Goal: Task Accomplishment & Management: Use online tool/utility

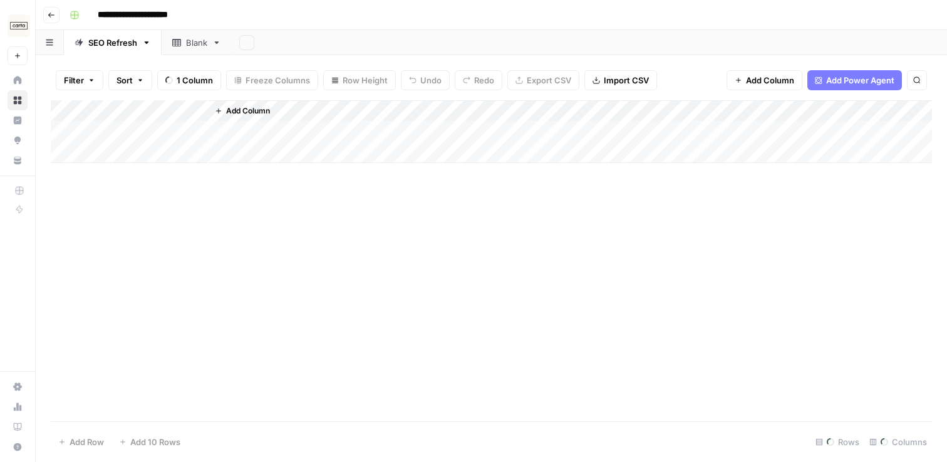
scroll to position [0, 1356]
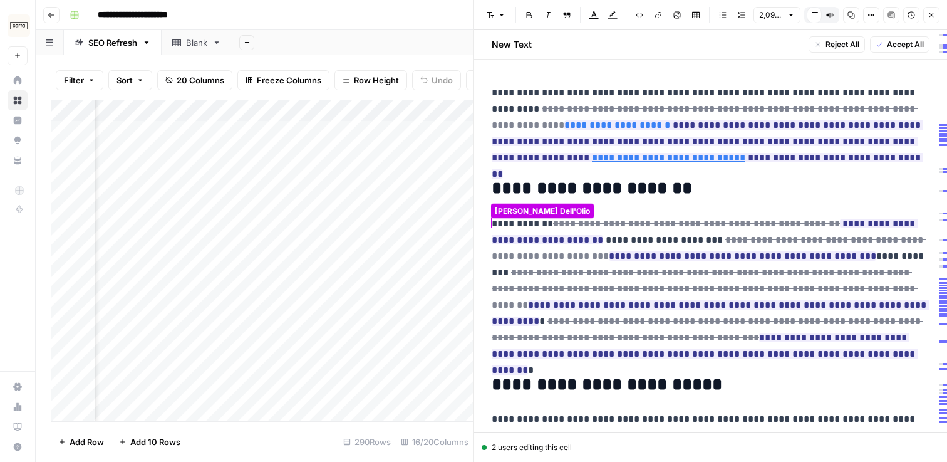
click at [719, 192] on h2 "**********" at bounding box center [711, 189] width 438 height 20
click at [796, 157] on p "**********" at bounding box center [711, 125] width 438 height 81
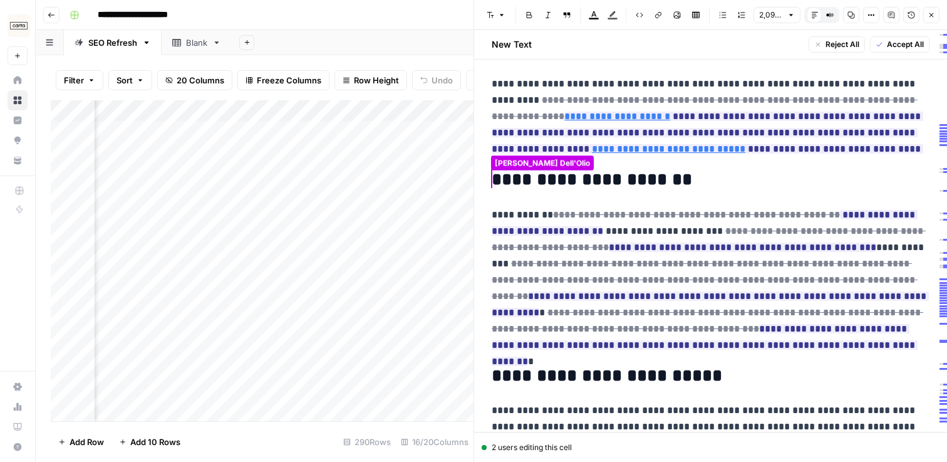
click at [803, 346] on p "**********" at bounding box center [711, 280] width 438 height 147
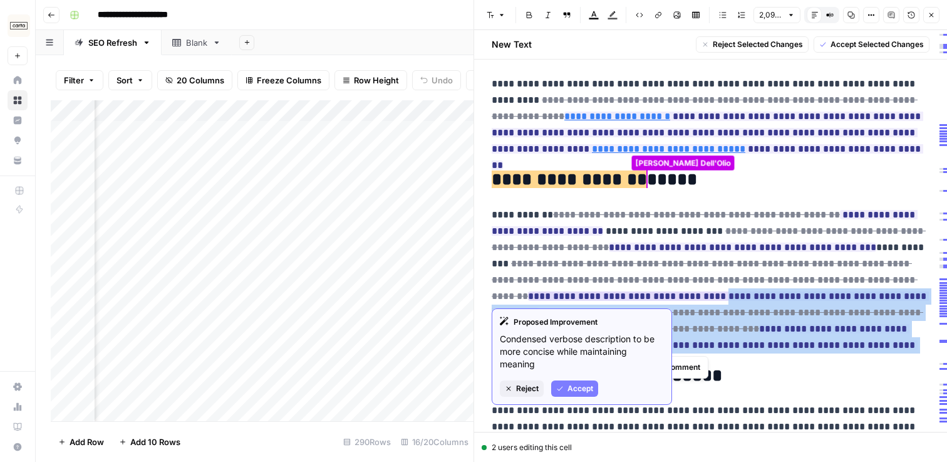
drag, startPoint x: 702, startPoint y: 343, endPoint x: 517, endPoint y: 293, distance: 192.1
click at [517, 293] on p "**********" at bounding box center [711, 280] width 438 height 147
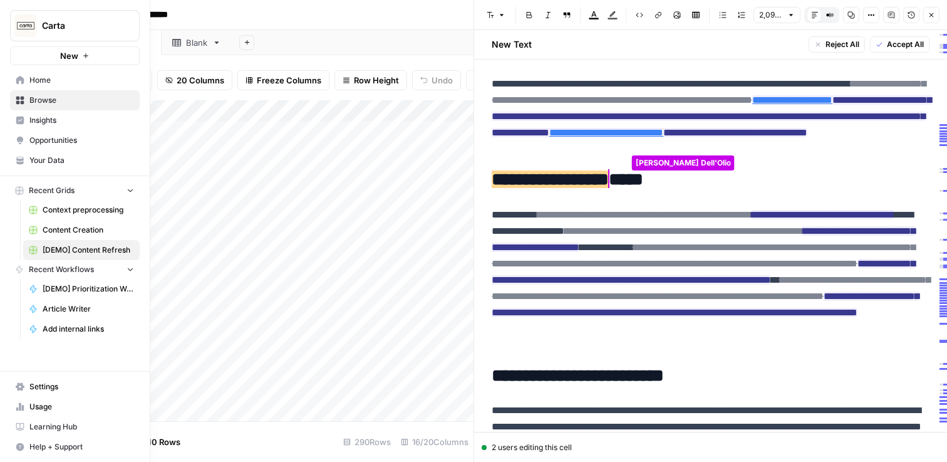
click at [70, 221] on link "Content Creation" at bounding box center [81, 230] width 117 height 20
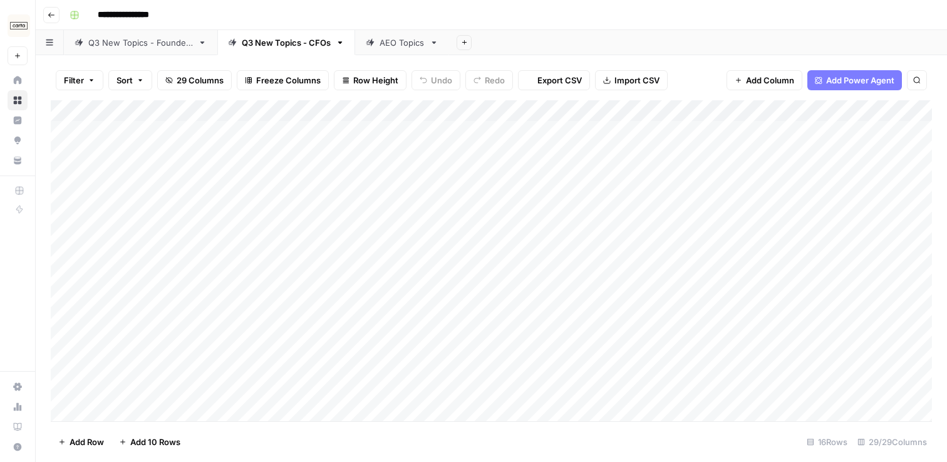
click at [396, 43] on div "AEO Topics" at bounding box center [402, 42] width 45 height 13
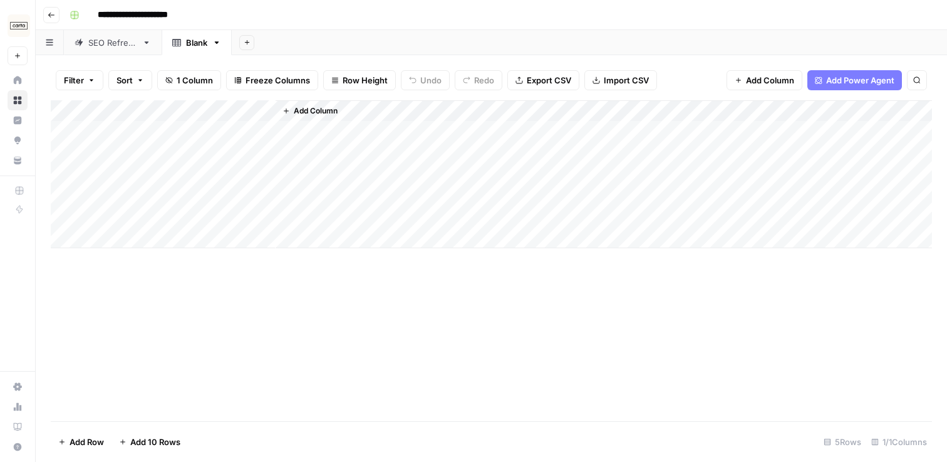
click at [92, 46] on div "SEO Refresh" at bounding box center [112, 42] width 49 height 13
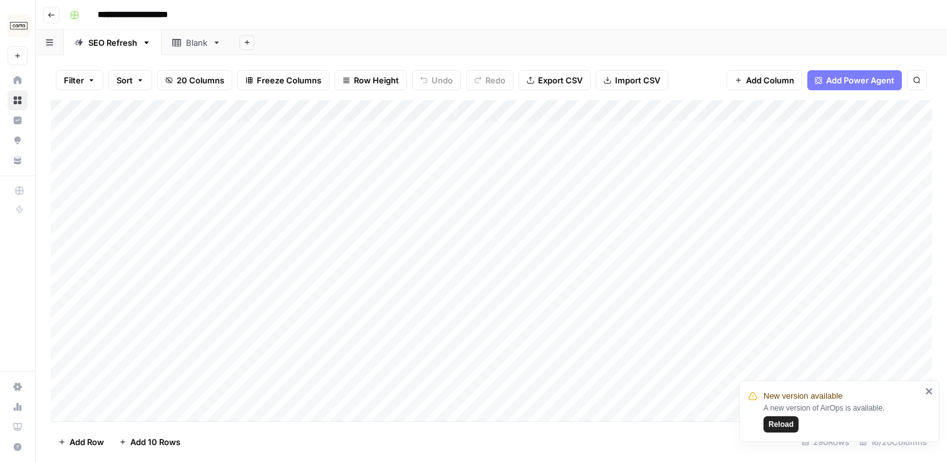
click at [917, 78] on icon "button" at bounding box center [917, 80] width 8 height 8
click at [848, 119] on input "Type to search" at bounding box center [800, 115] width 138 height 15
paste input "**********"
type input "**********"
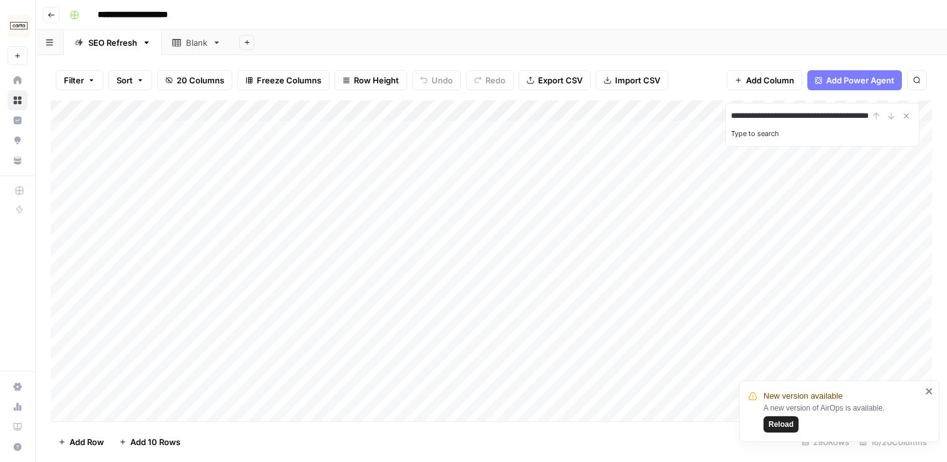
scroll to position [0, 0]
drag, startPoint x: 784, startPoint y: 118, endPoint x: 690, endPoint y: 118, distance: 94.6
click at [690, 118] on div "**********" at bounding box center [492, 260] width 882 height 321
type input "**********"
click at [838, 116] on input "**********" at bounding box center [800, 115] width 138 height 15
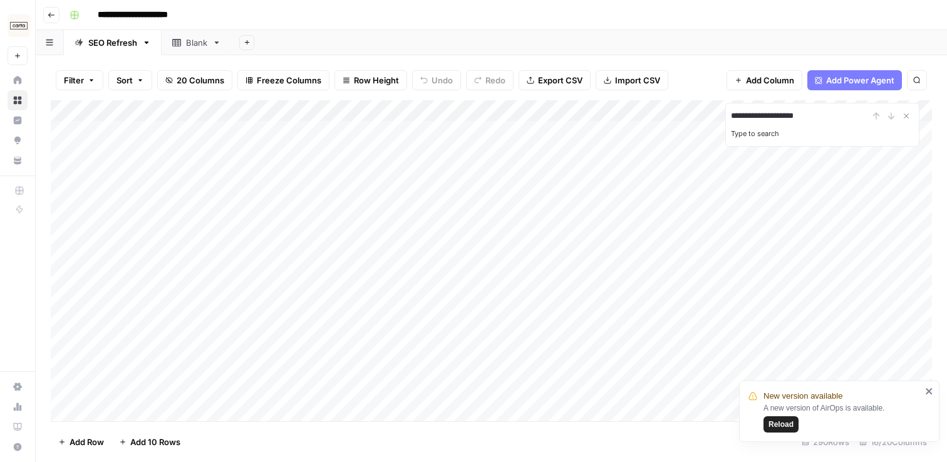
click at [894, 118] on div "**********" at bounding box center [822, 115] width 183 height 15
click at [907, 113] on icon "Close Search" at bounding box center [907, 116] width 10 height 10
click at [777, 424] on span "Reload" at bounding box center [781, 424] width 25 height 11
click at [919, 80] on icon "button" at bounding box center [917, 80] width 6 height 6
drag, startPoint x: 758, startPoint y: 117, endPoint x: 682, endPoint y: 117, distance: 75.8
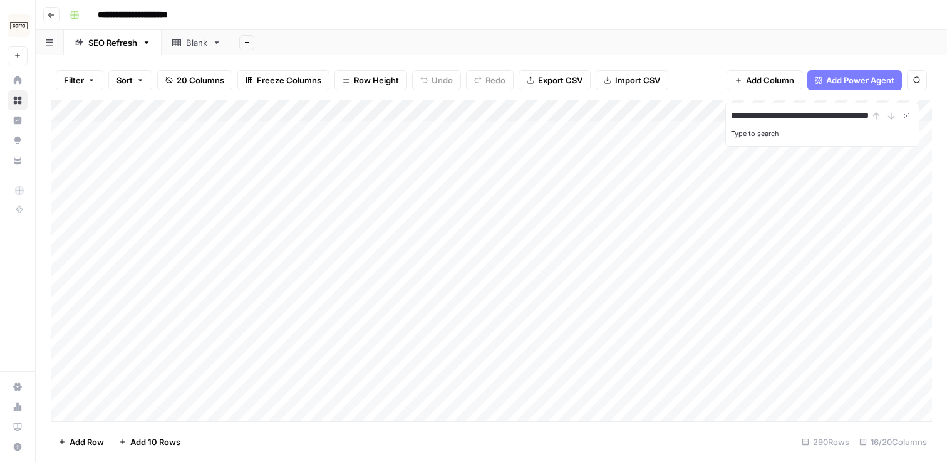
click at [682, 117] on div "**********" at bounding box center [492, 260] width 882 height 321
type input "**********"
click at [847, 117] on input "**********" at bounding box center [800, 115] width 138 height 15
click at [905, 115] on icon "Close Search" at bounding box center [907, 116] width 10 height 10
drag, startPoint x: 759, startPoint y: 117, endPoint x: 684, endPoint y: 117, distance: 74.6
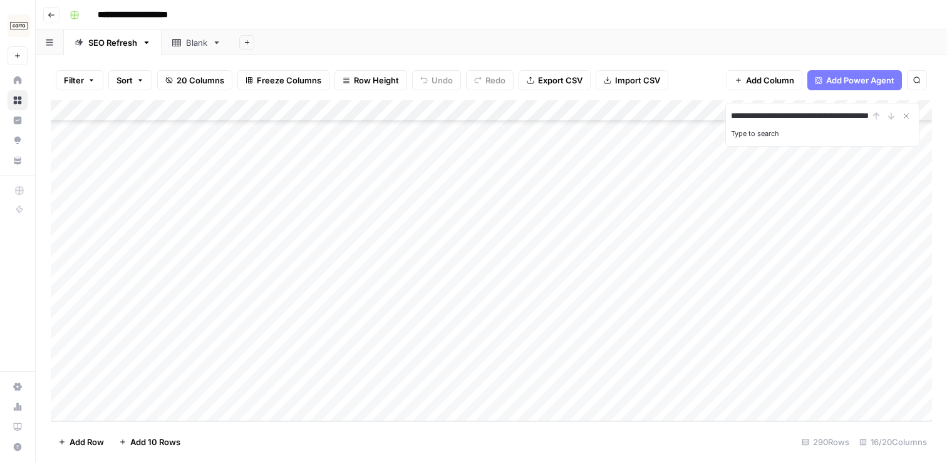
click at [684, 117] on div "**********" at bounding box center [492, 260] width 882 height 321
type input "**********"
click at [739, 129] on label "Type to search" at bounding box center [755, 133] width 48 height 9
click at [739, 123] on input "**********" at bounding box center [800, 115] width 138 height 15
click at [850, 111] on input "**********" at bounding box center [800, 115] width 138 height 15
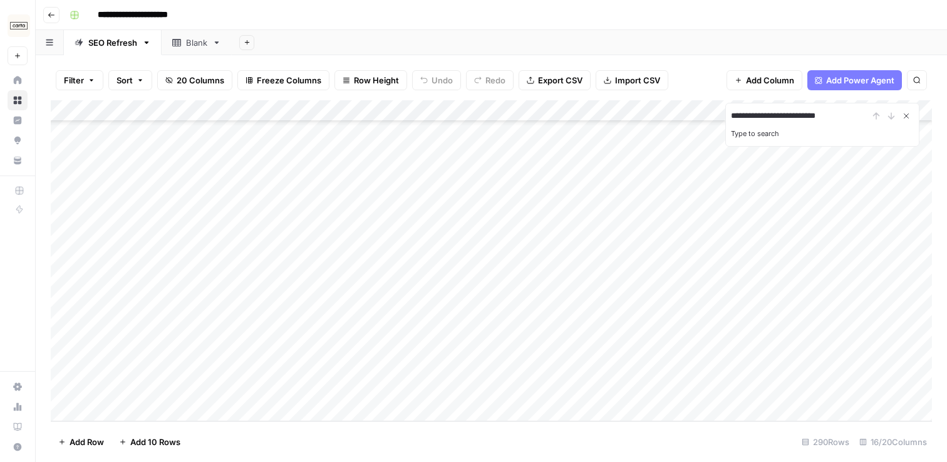
click at [906, 117] on icon "Close Search" at bounding box center [907, 116] width 10 height 10
click at [376, 110] on div "Add Column" at bounding box center [492, 260] width 882 height 321
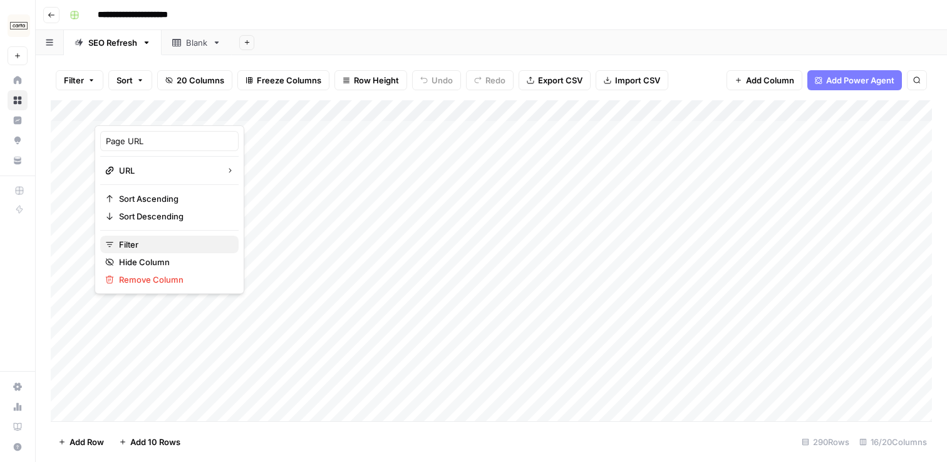
click at [155, 244] on span "Filter" at bounding box center [174, 244] width 110 height 13
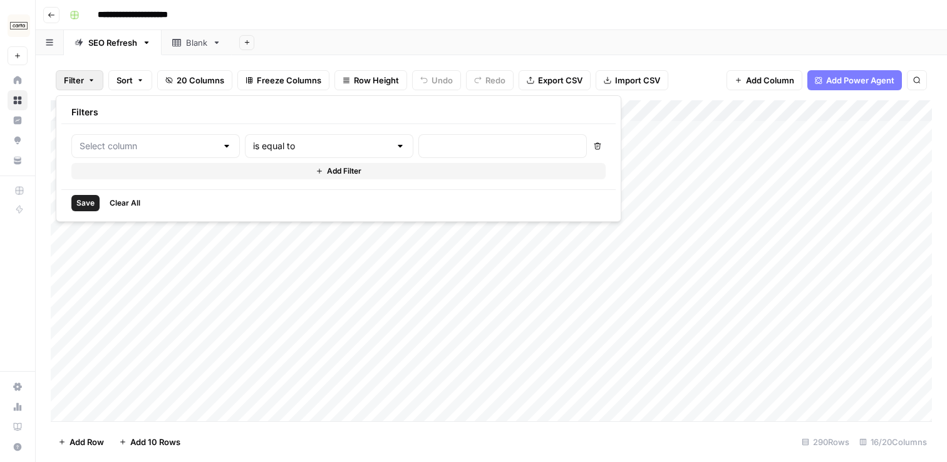
type input "Page URL"
click at [454, 143] on input "text" at bounding box center [537, 146] width 166 height 13
paste input "https://carta.com/learn/equity/compensation/"
type input "https://carta.com/learn/equity/compensation/"
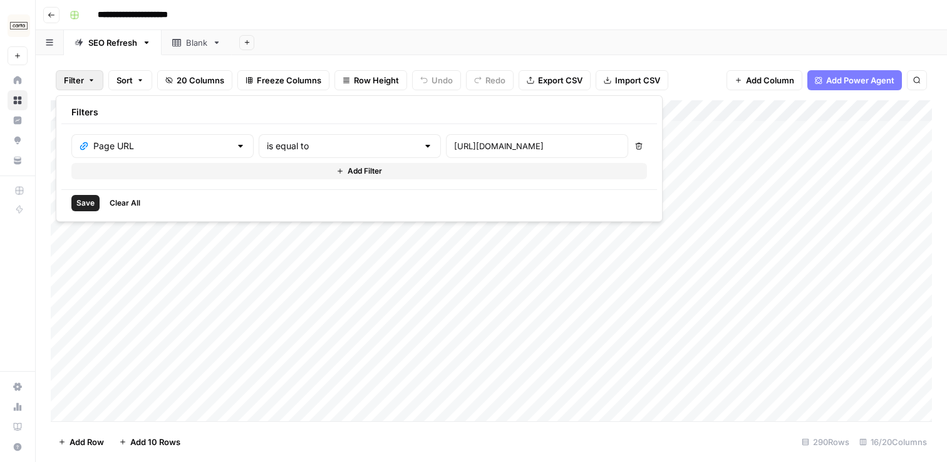
click at [88, 202] on span "Save" at bounding box center [85, 202] width 18 height 11
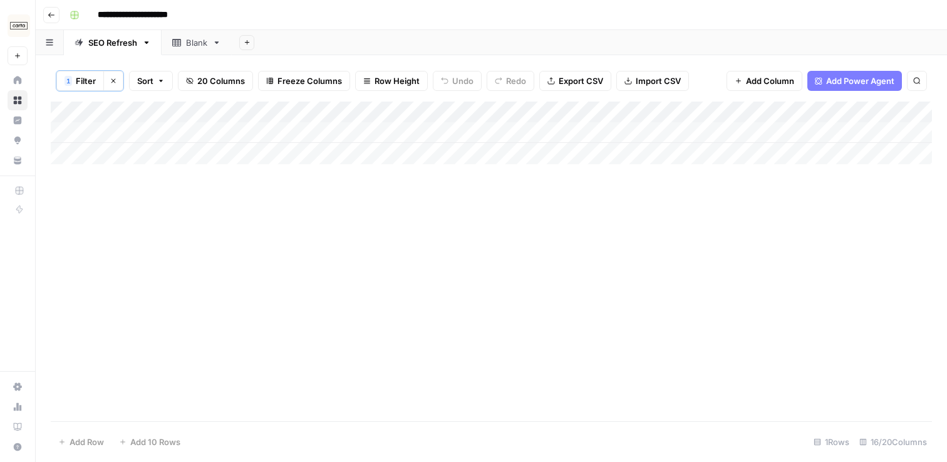
scroll to position [0, 0]
click at [541, 131] on div "Add Column" at bounding box center [492, 132] width 882 height 63
click at [605, 131] on div "Add Column" at bounding box center [492, 132] width 882 height 63
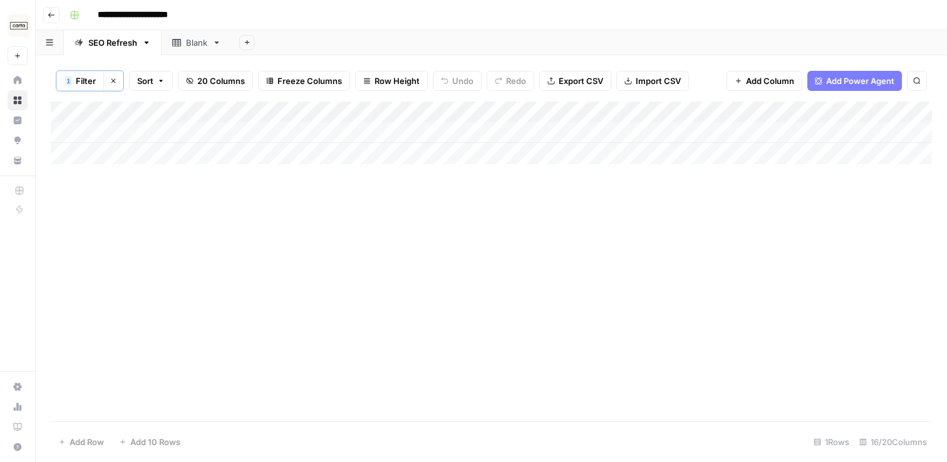
click at [121, 83] on button "Clear filters" at bounding box center [113, 81] width 20 height 20
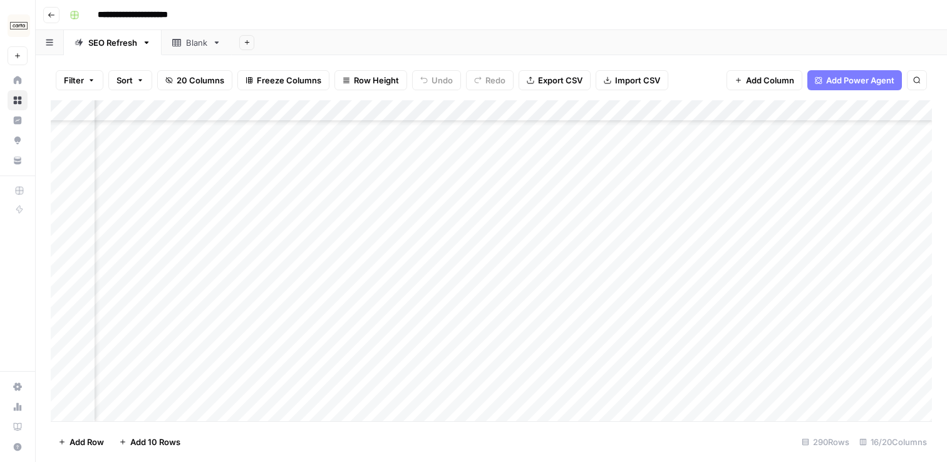
scroll to position [632, 0]
drag, startPoint x: 52, startPoint y: 248, endPoint x: 50, endPoint y: 125, distance: 122.8
click at [50, 125] on div "Filter Sort 20 Columns Freeze Columns Row Height Undo Redo Export CSV Import CS…" at bounding box center [492, 258] width 912 height 407
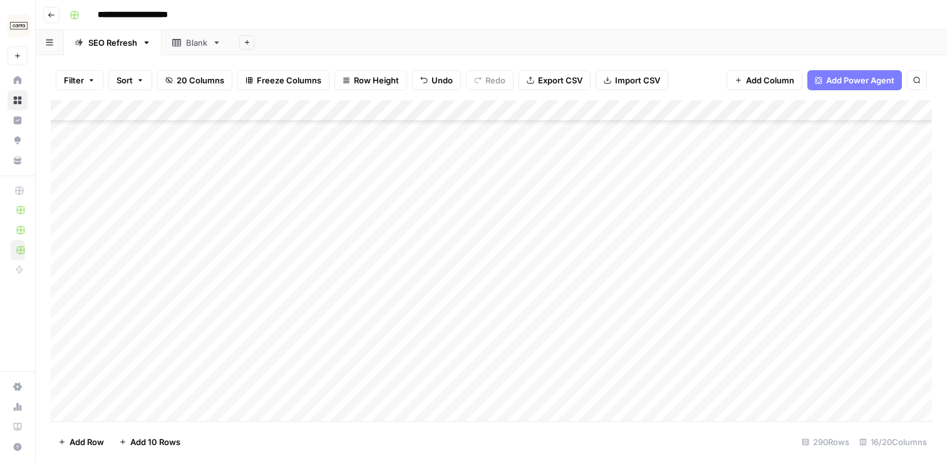
drag, startPoint x: 55, startPoint y: 293, endPoint x: 51, endPoint y: 145, distance: 147.3
click at [51, 145] on div "Add Column" at bounding box center [492, 260] width 882 height 321
drag, startPoint x: 54, startPoint y: 272, endPoint x: 48, endPoint y: 133, distance: 139.2
click at [48, 133] on div "Filter Sort 20 Columns Freeze Columns Row Height Undo Redo Export CSV Import CS…" at bounding box center [492, 258] width 912 height 407
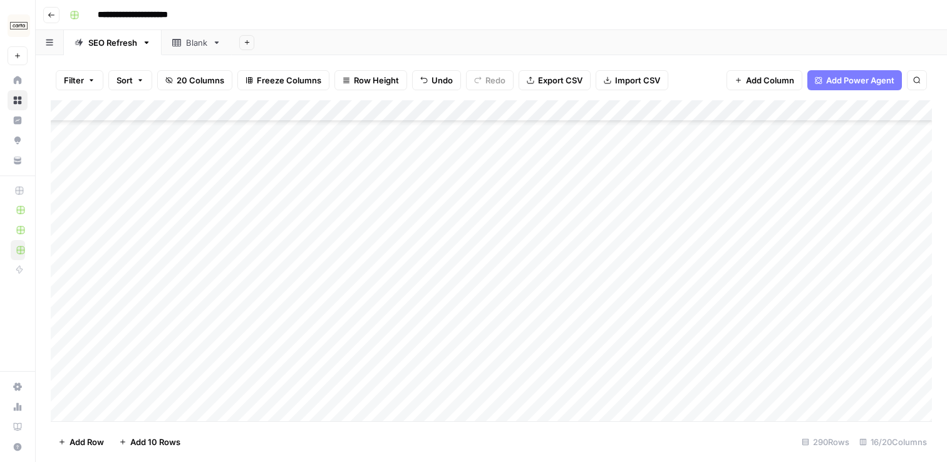
scroll to position [2038, 0]
drag, startPoint x: 53, startPoint y: 266, endPoint x: 52, endPoint y: 159, distance: 107.1
click at [52, 159] on div "Add Column" at bounding box center [492, 260] width 882 height 321
drag, startPoint x: 54, startPoint y: 336, endPoint x: 48, endPoint y: 137, distance: 199.3
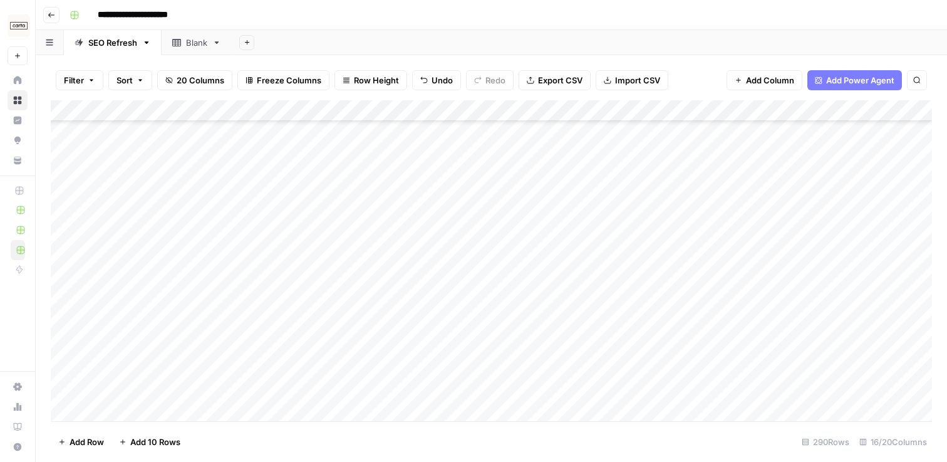
click at [48, 137] on div "Filter Sort 20 Columns Freeze Columns Row Height Undo Redo Export CSV Import CS…" at bounding box center [492, 258] width 912 height 407
drag, startPoint x: 53, startPoint y: 303, endPoint x: 53, endPoint y: 182, distance: 120.9
click at [53, 182] on div "Add Column" at bounding box center [492, 260] width 882 height 321
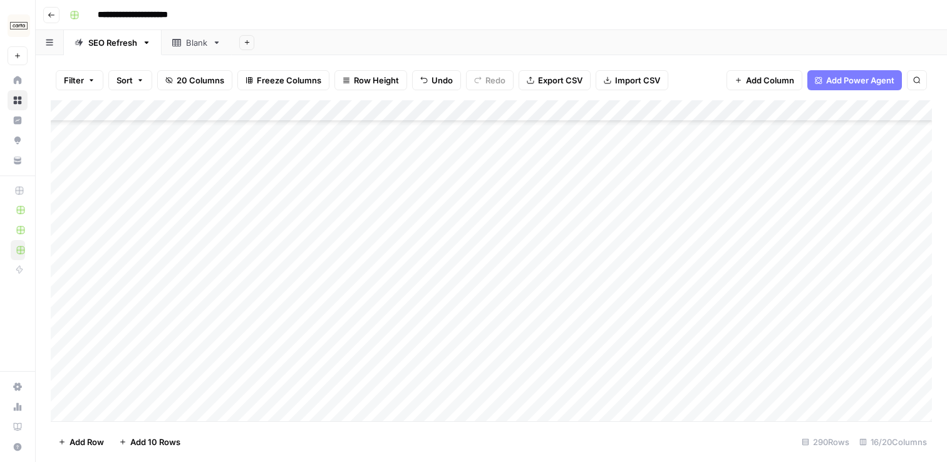
drag, startPoint x: 53, startPoint y: 350, endPoint x: 51, endPoint y: 148, distance: 202.4
click at [51, 148] on div "Add Column" at bounding box center [492, 260] width 882 height 321
drag, startPoint x: 55, startPoint y: 296, endPoint x: 53, endPoint y: 135, distance: 161.6
click at [53, 135] on div "Add Column" at bounding box center [492, 260] width 882 height 321
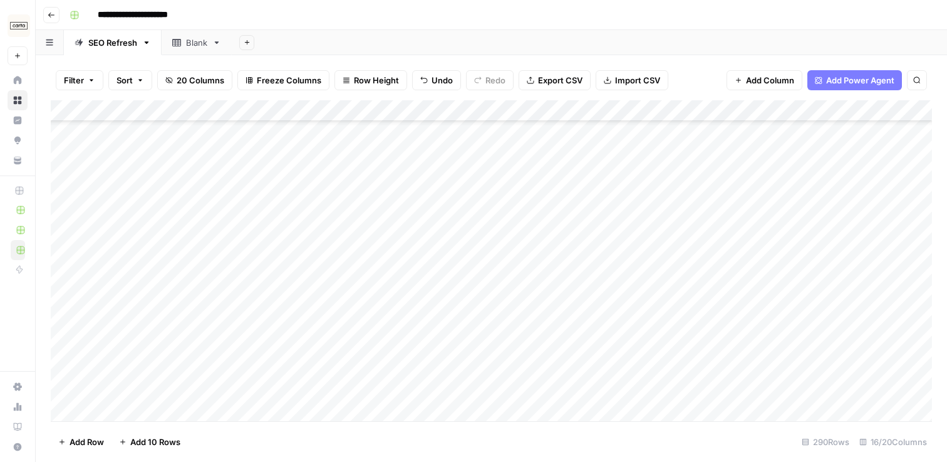
scroll to position [1130, 0]
drag, startPoint x: 51, startPoint y: 362, endPoint x: 48, endPoint y: 140, distance: 221.8
click at [48, 140] on div "Filter Sort 20 Columns Freeze Columns Row Height Undo Redo Export CSV Import CS…" at bounding box center [492, 258] width 912 height 407
drag, startPoint x: 55, startPoint y: 379, endPoint x: 54, endPoint y: 139, distance: 240.0
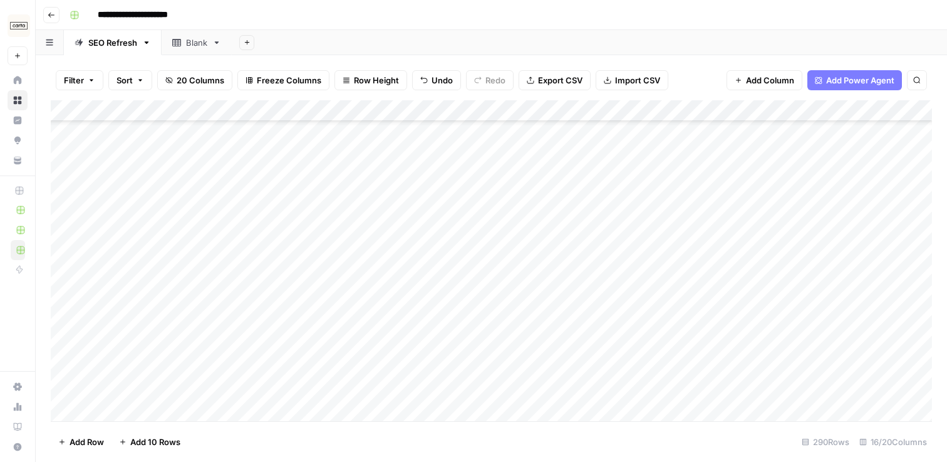
click at [54, 139] on div "Add Column" at bounding box center [492, 260] width 882 height 321
drag, startPoint x: 53, startPoint y: 362, endPoint x: 54, endPoint y: 143, distance: 218.7
click at [54, 143] on div "Add Column" at bounding box center [492, 260] width 882 height 321
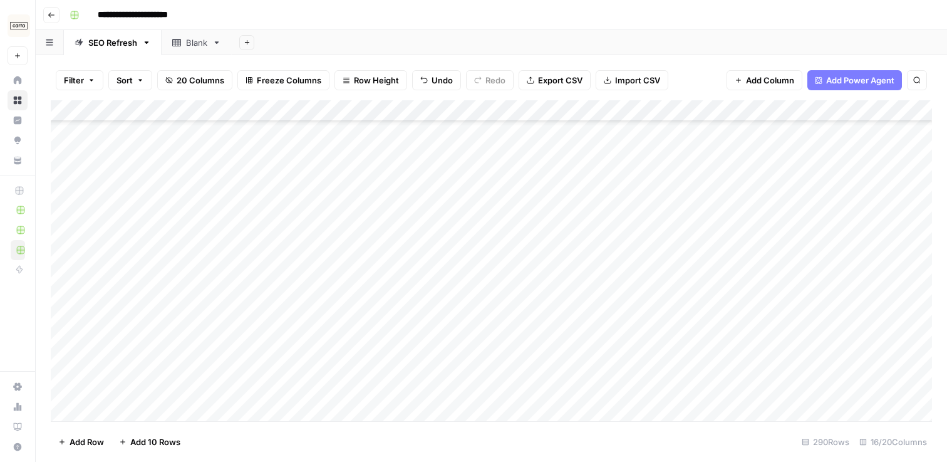
drag, startPoint x: 53, startPoint y: 348, endPoint x: 56, endPoint y: 145, distance: 202.4
click at [56, 145] on div "Add Column" at bounding box center [492, 260] width 882 height 321
drag, startPoint x: 56, startPoint y: 362, endPoint x: 55, endPoint y: 152, distance: 209.9
click at [55, 152] on div "Add Column" at bounding box center [492, 260] width 882 height 321
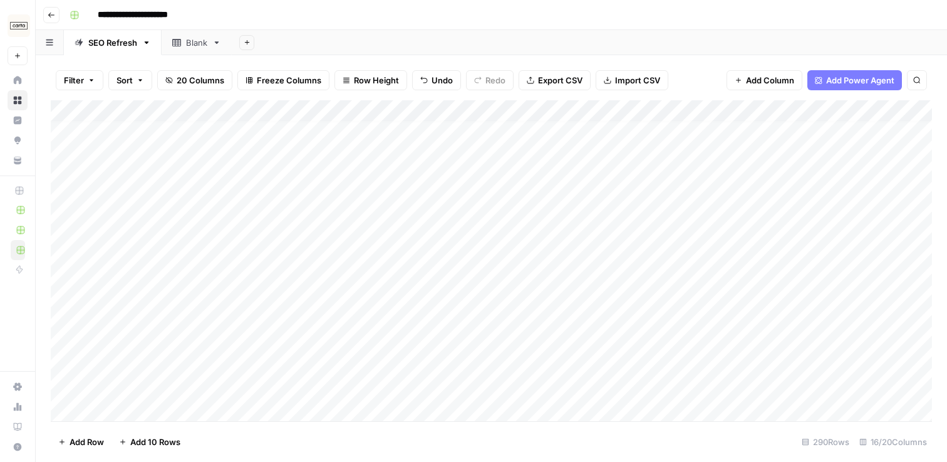
scroll to position [19, 0]
drag, startPoint x: 55, startPoint y: 369, endPoint x: 56, endPoint y: 147, distance: 221.8
click at [56, 147] on div "Add Column" at bounding box center [492, 260] width 882 height 321
drag, startPoint x: 53, startPoint y: 174, endPoint x: 53, endPoint y: 140, distance: 33.8
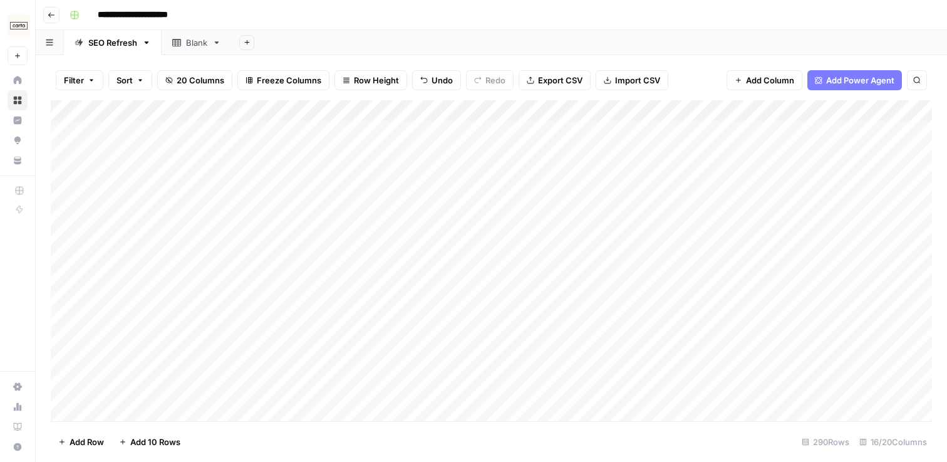
click at [53, 140] on div "Add Column" at bounding box center [492, 260] width 882 height 321
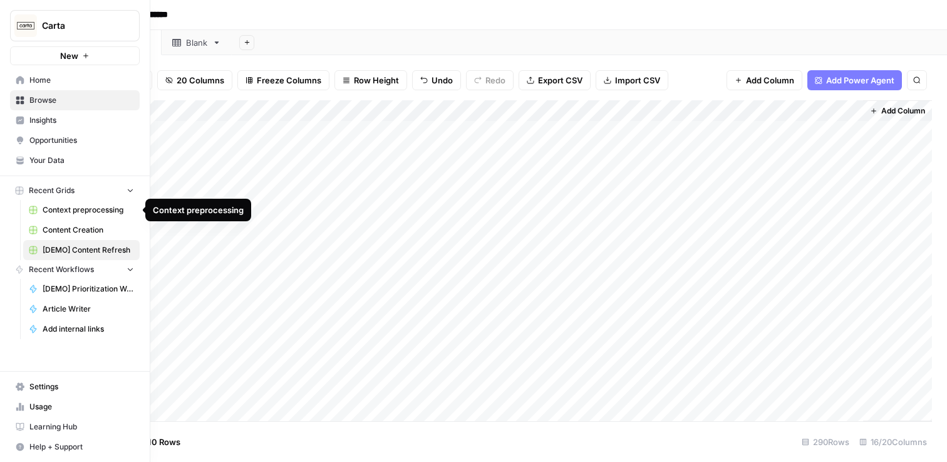
click at [73, 224] on span "Content Creation" at bounding box center [88, 229] width 91 height 11
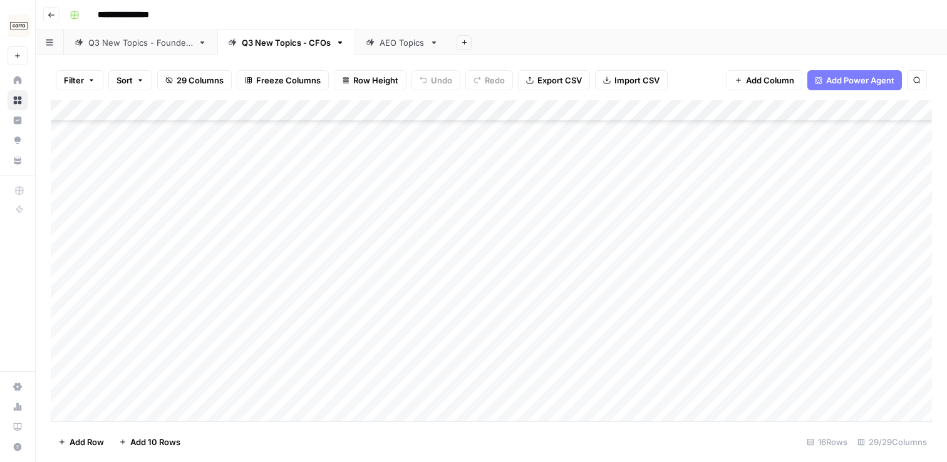
scroll to position [242, 0]
click at [175, 391] on div "Add Column" at bounding box center [492, 260] width 882 height 321
click at [170, 374] on div "Add Column" at bounding box center [492, 260] width 882 height 321
type textarea "**********"
click at [284, 414] on div "Add Column" at bounding box center [492, 260] width 882 height 321
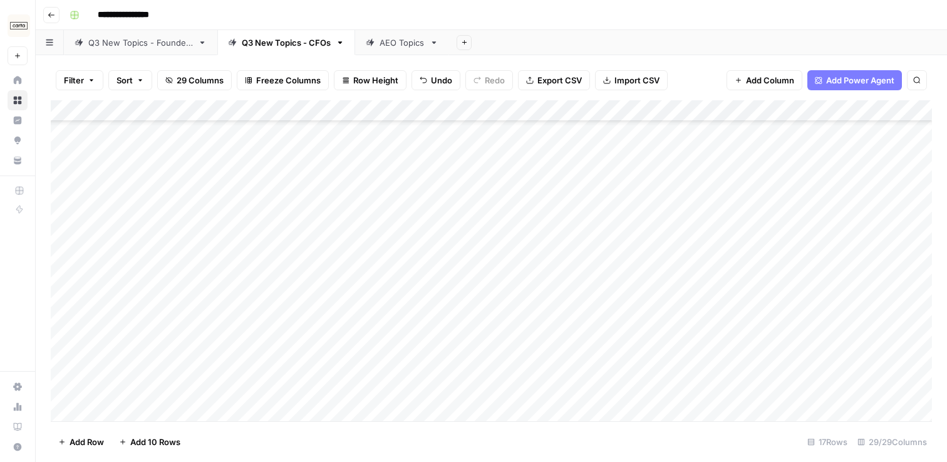
scroll to position [274, 0]
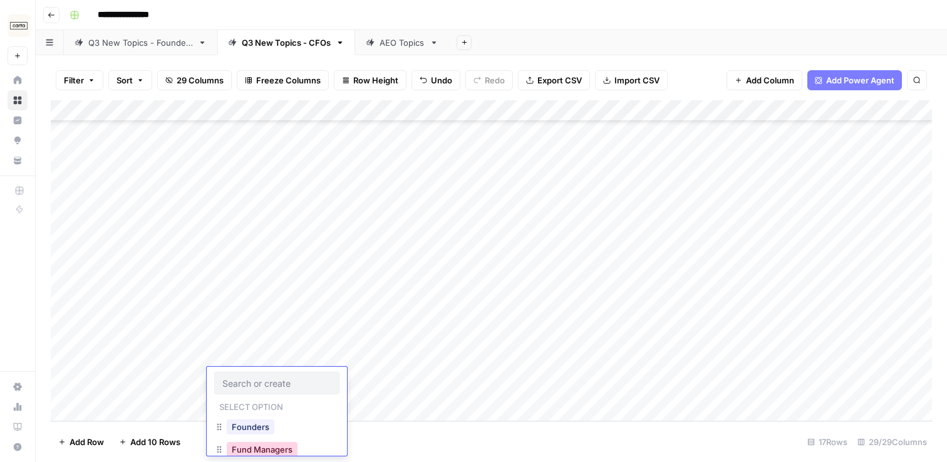
click at [255, 443] on button "Fund Managers" at bounding box center [262, 449] width 71 height 15
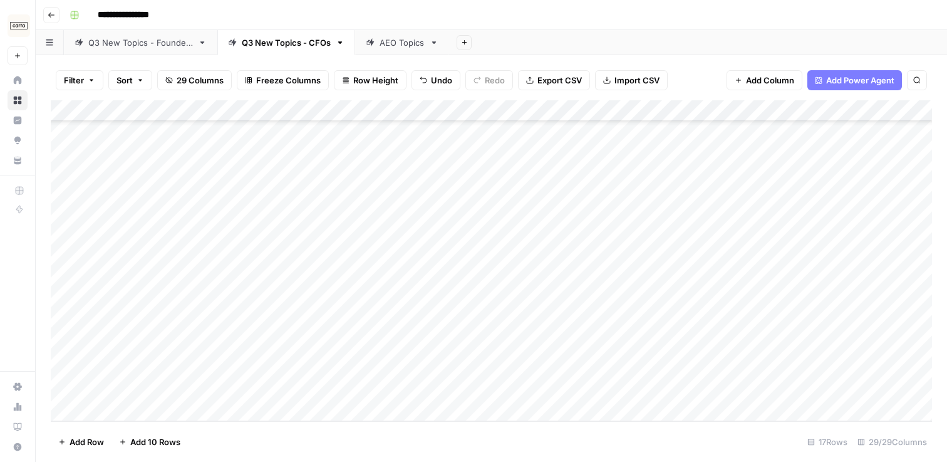
click at [264, 383] on div "Add Column" at bounding box center [492, 260] width 882 height 321
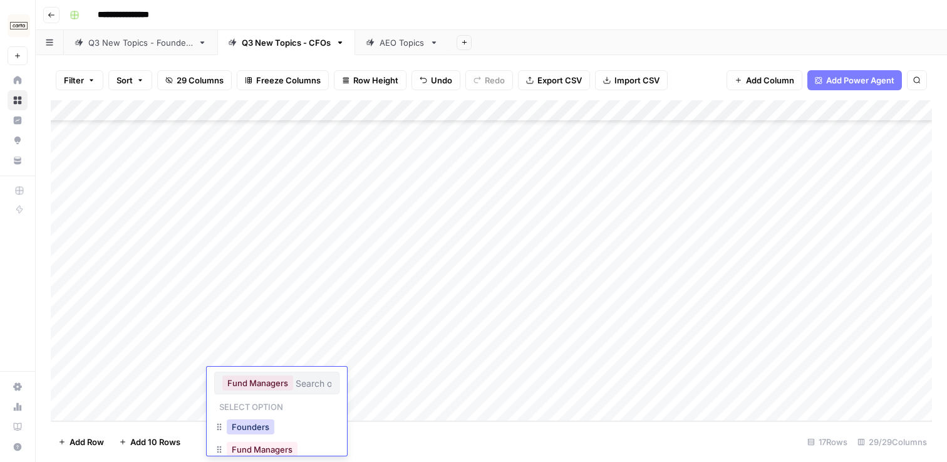
click at [253, 421] on button "Founders" at bounding box center [251, 426] width 48 height 15
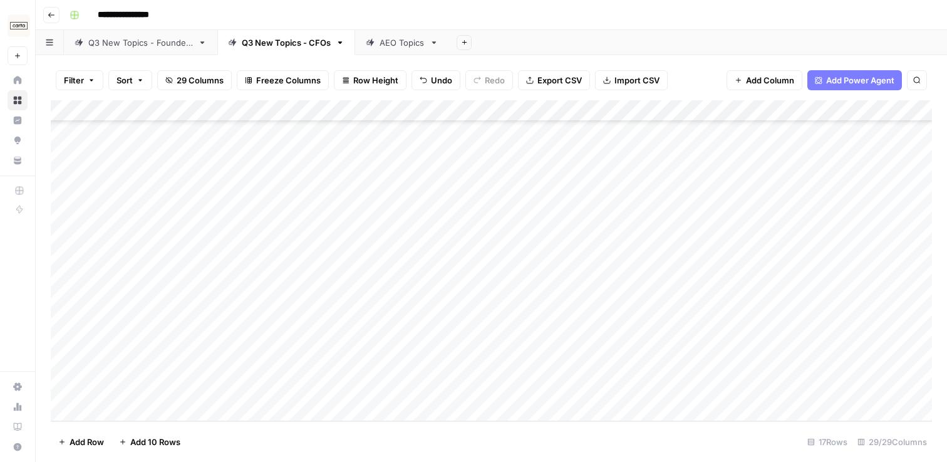
click at [250, 350] on div "Add Column" at bounding box center [492, 260] width 882 height 321
click at [250, 355] on div "Add Column" at bounding box center [492, 260] width 882 height 321
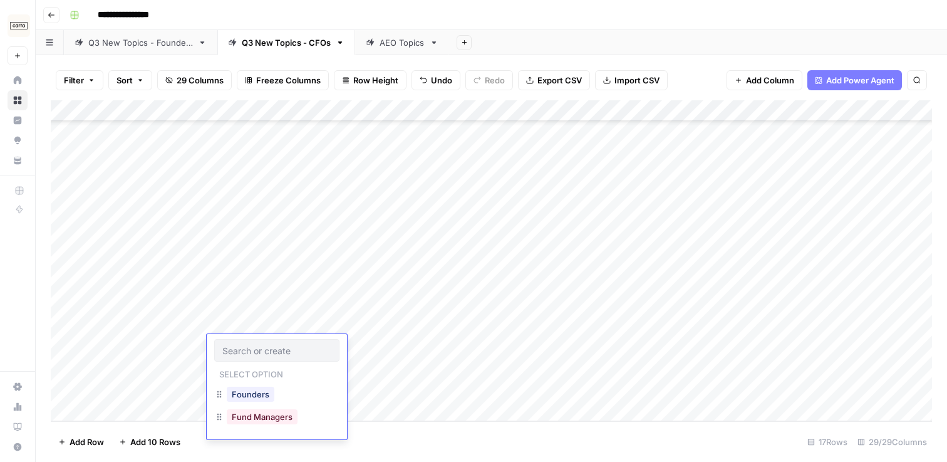
click at [250, 355] on input "text" at bounding box center [276, 350] width 109 height 11
click at [261, 387] on button "Founders" at bounding box center [251, 394] width 48 height 15
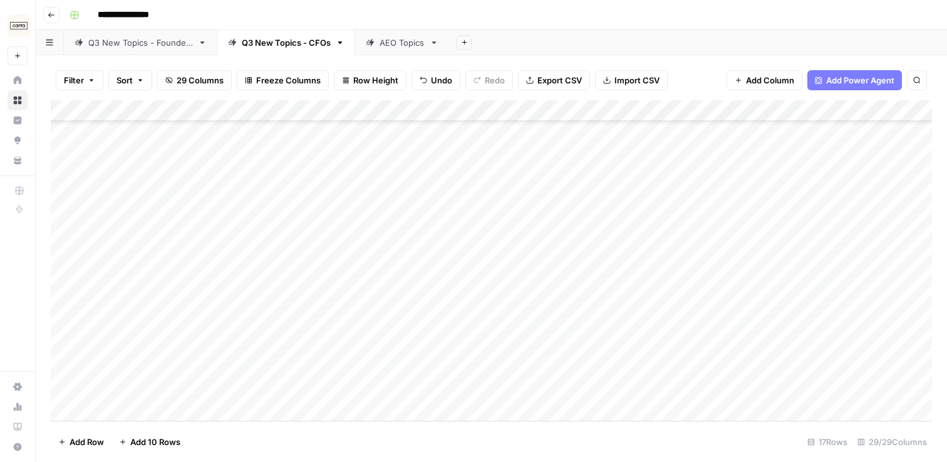
click at [224, 378] on div "Add Column" at bounding box center [492, 260] width 882 height 321
click at [246, 346] on div "Add Column" at bounding box center [492, 260] width 882 height 321
click at [105, 345] on div "Add Column" at bounding box center [492, 260] width 882 height 321
drag, startPoint x: 100, startPoint y: 345, endPoint x: 191, endPoint y: 345, distance: 91.5
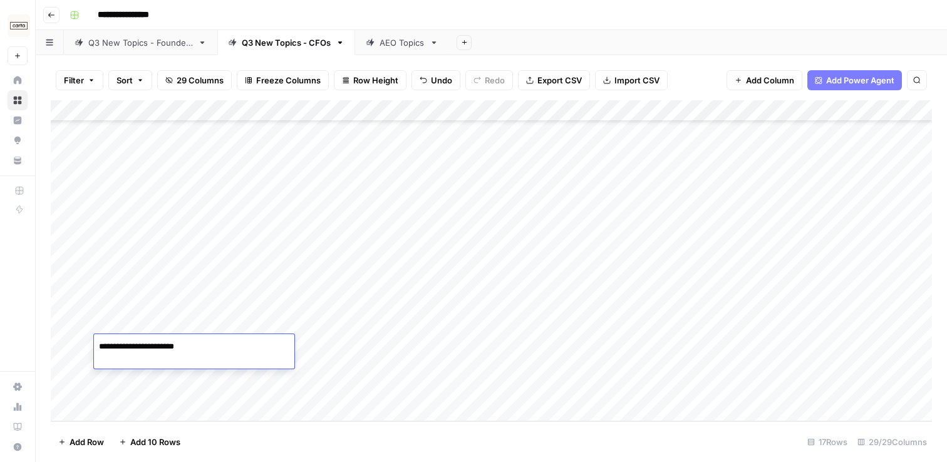
click at [191, 345] on textarea "**********" at bounding box center [194, 347] width 200 height 18
click at [273, 401] on div "Add Column" at bounding box center [492, 260] width 882 height 321
click at [241, 343] on div "Add Column" at bounding box center [492, 260] width 882 height 321
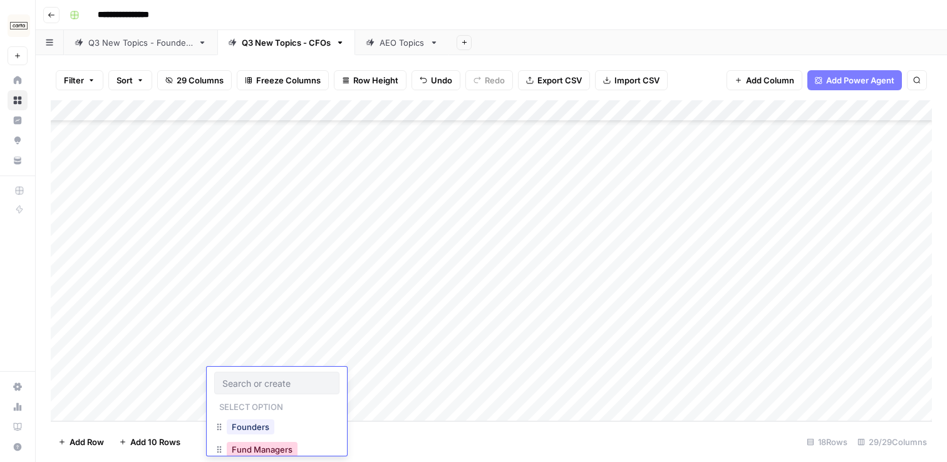
click at [271, 447] on button "Fund Managers" at bounding box center [262, 449] width 71 height 15
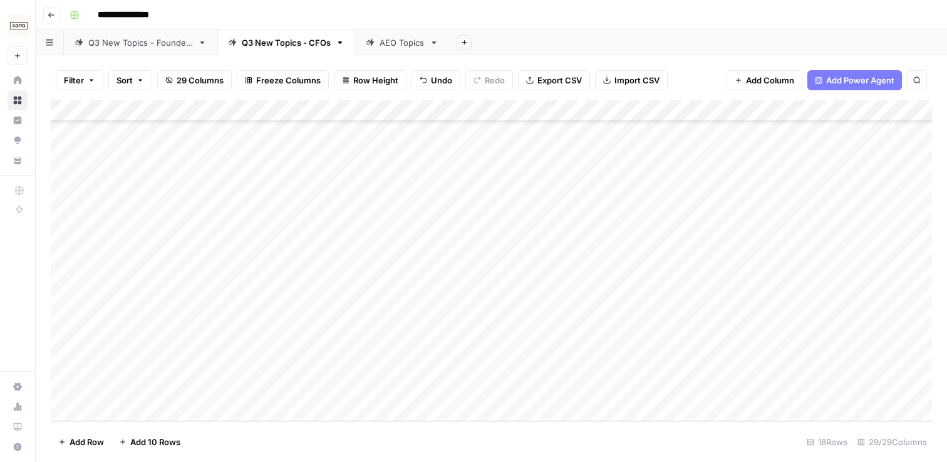
click at [244, 311] on div "Add Column" at bounding box center [492, 260] width 882 height 321
click at [250, 310] on div "Add Column" at bounding box center [492, 260] width 882 height 321
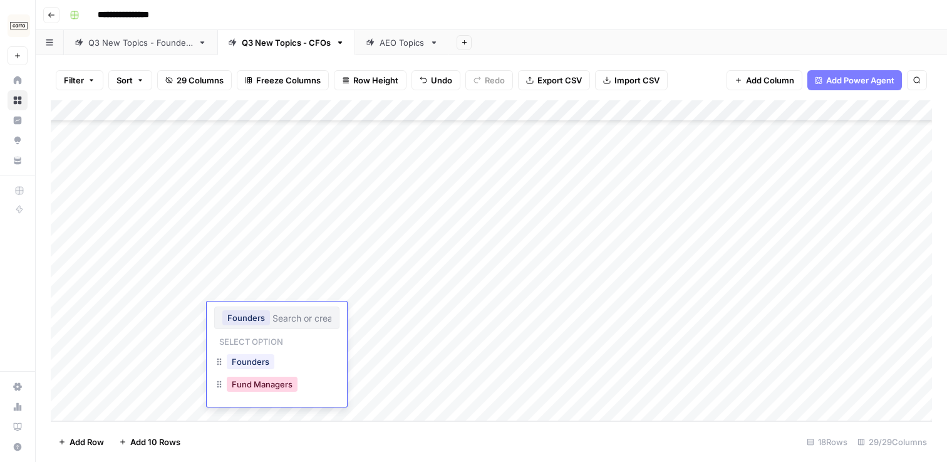
click at [263, 390] on button "Fund Managers" at bounding box center [262, 384] width 71 height 15
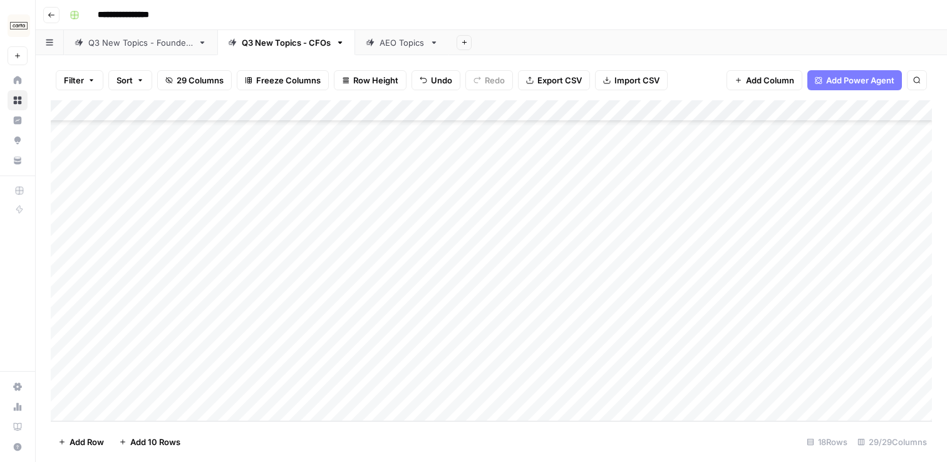
click at [239, 345] on div "Add Column" at bounding box center [492, 260] width 882 height 321
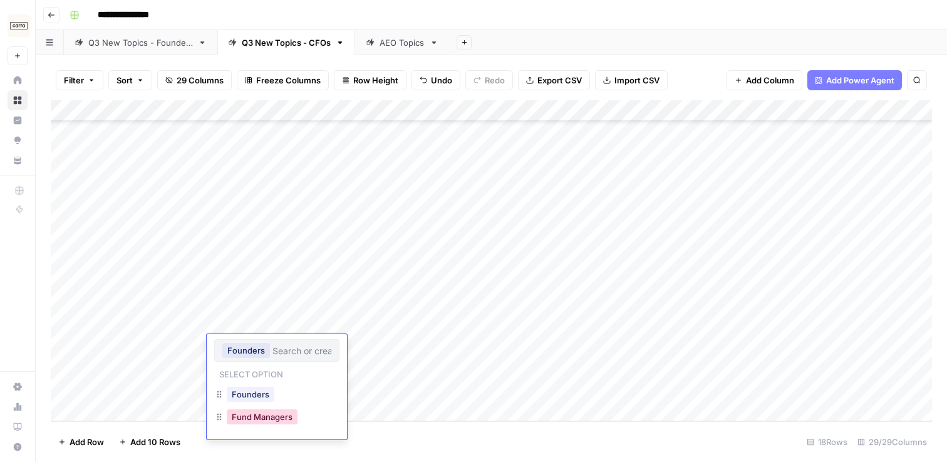
click at [266, 410] on button "Fund Managers" at bounding box center [262, 416] width 71 height 15
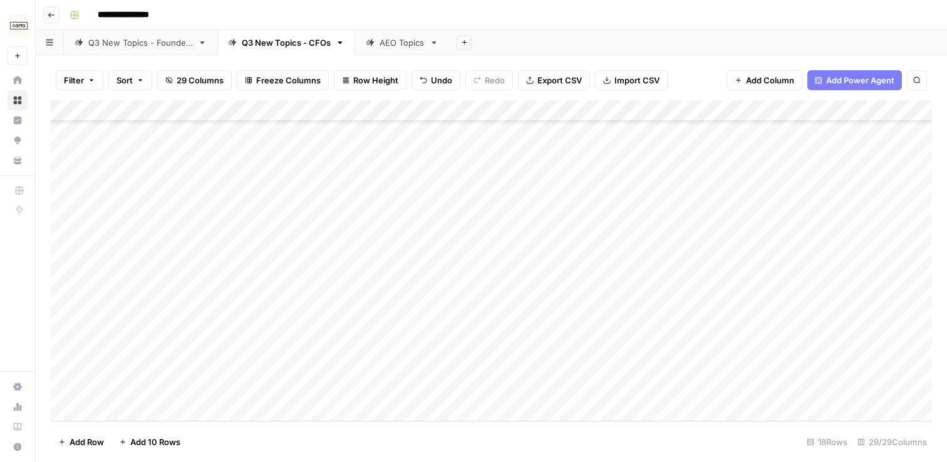
click at [137, 48] on div "Q3 New Topics - Founders" at bounding box center [140, 42] width 105 height 13
click at [127, 356] on div "Add Column" at bounding box center [492, 234] width 882 height 269
type textarea "*"
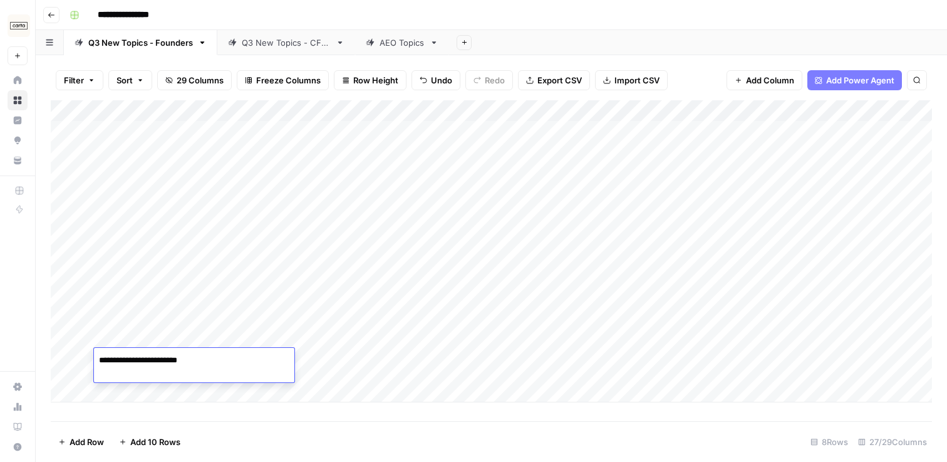
click at [160, 361] on textarea "**********" at bounding box center [194, 360] width 200 height 18
type textarea "**********"
click at [215, 363] on textarea "**********" at bounding box center [194, 360] width 200 height 18
click at [318, 365] on div "Add Column" at bounding box center [492, 251] width 882 height 302
click at [313, 360] on div "Add Column" at bounding box center [492, 251] width 882 height 302
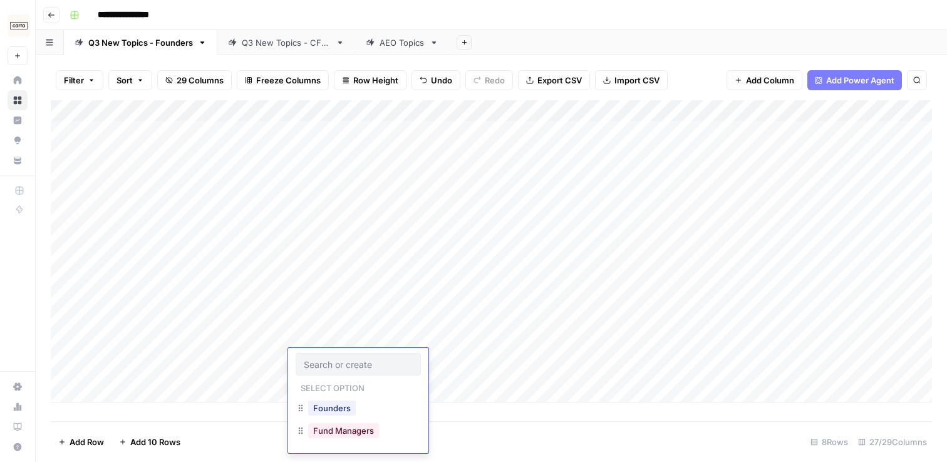
click at [313, 360] on input "text" at bounding box center [358, 363] width 109 height 11
click at [332, 410] on button "Founders" at bounding box center [332, 407] width 48 height 15
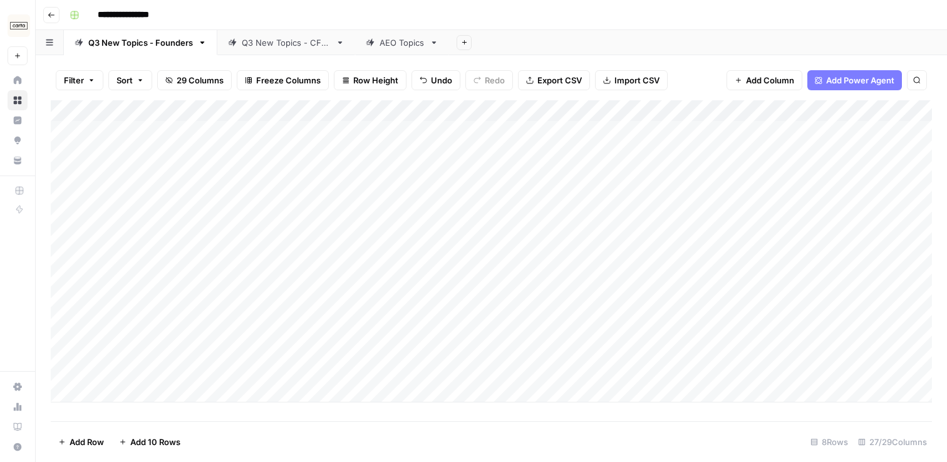
click at [451, 358] on div "Add Column" at bounding box center [492, 251] width 882 height 302
click at [853, 110] on div "Add Column" at bounding box center [492, 251] width 882 height 302
click at [815, 234] on span "Remove Column" at bounding box center [829, 233] width 110 height 13
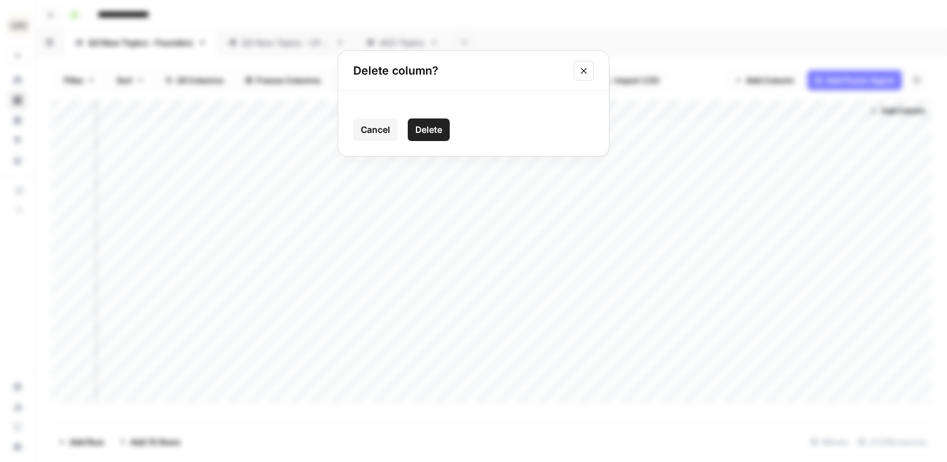
click at [441, 131] on span "Delete" at bounding box center [428, 129] width 27 height 13
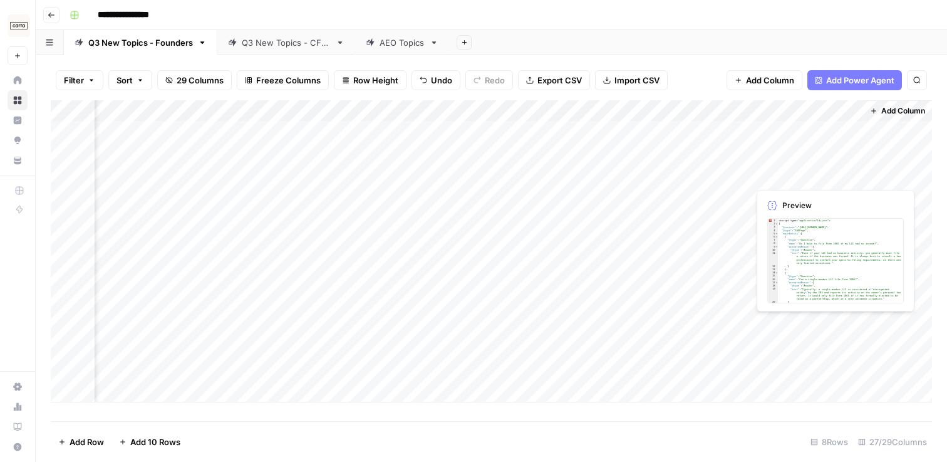
scroll to position [0, 2234]
click at [752, 109] on div "Add Column" at bounding box center [492, 251] width 882 height 302
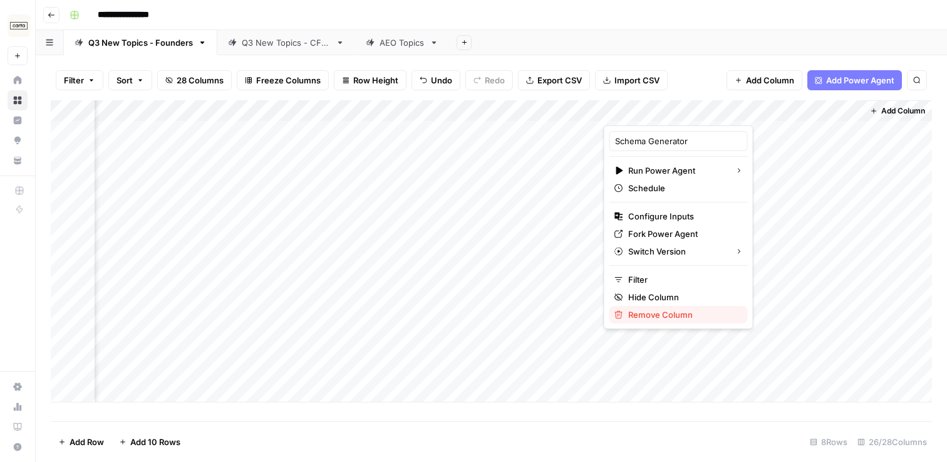
click at [658, 314] on span "Remove Column" at bounding box center [683, 314] width 110 height 13
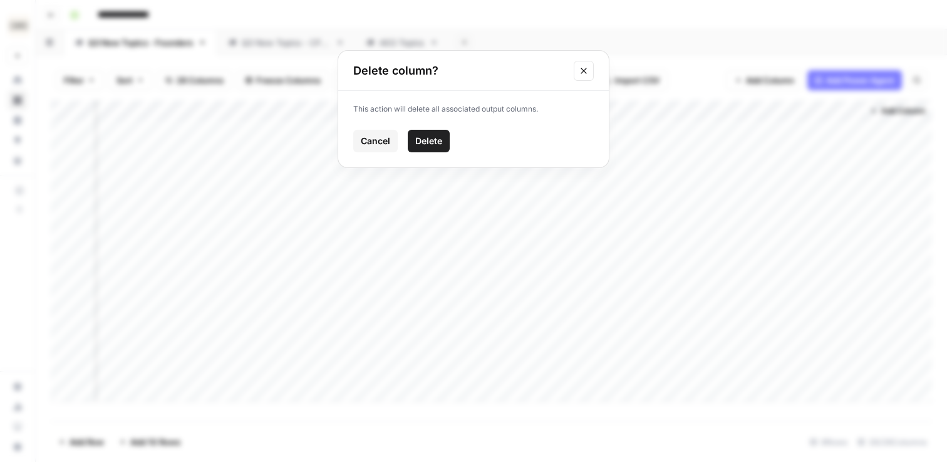
click at [429, 146] on span "Delete" at bounding box center [428, 141] width 27 height 13
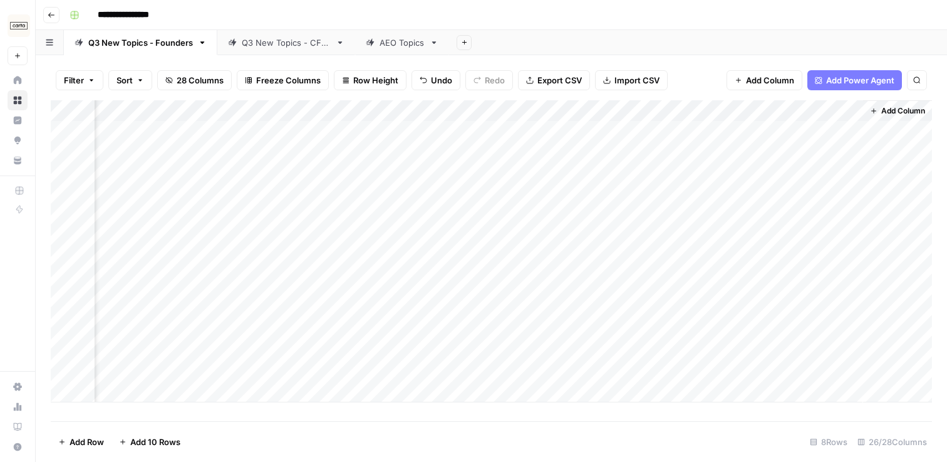
scroll to position [0, 1975]
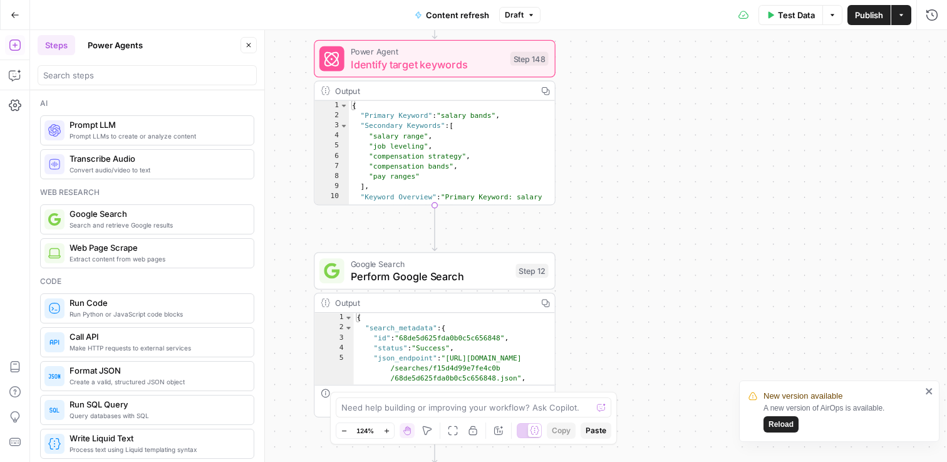
scroll to position [2688, 0]
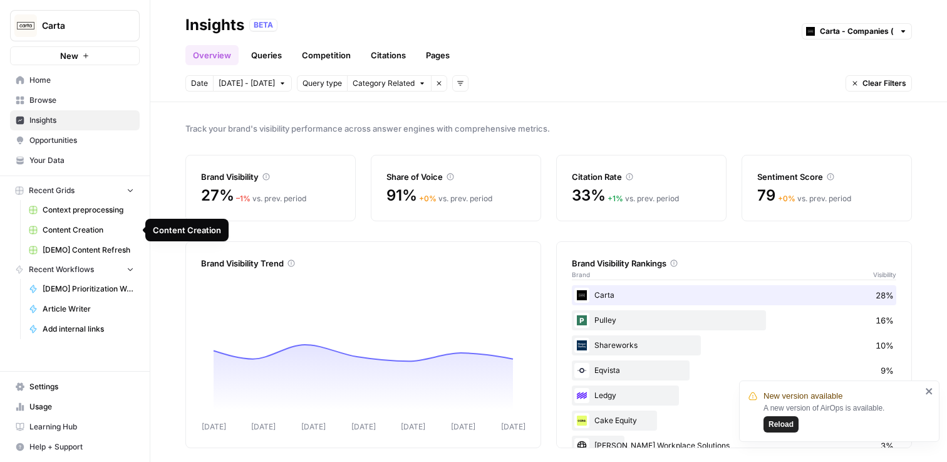
click at [92, 242] on link "[DEMO] Content Refresh" at bounding box center [81, 250] width 117 height 20
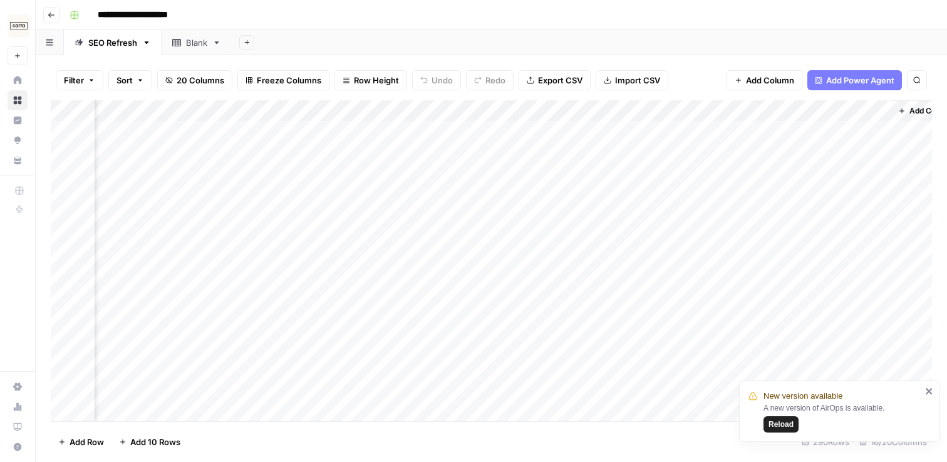
scroll to position [0, 1341]
click at [494, 151] on div "Add Column" at bounding box center [492, 260] width 882 height 321
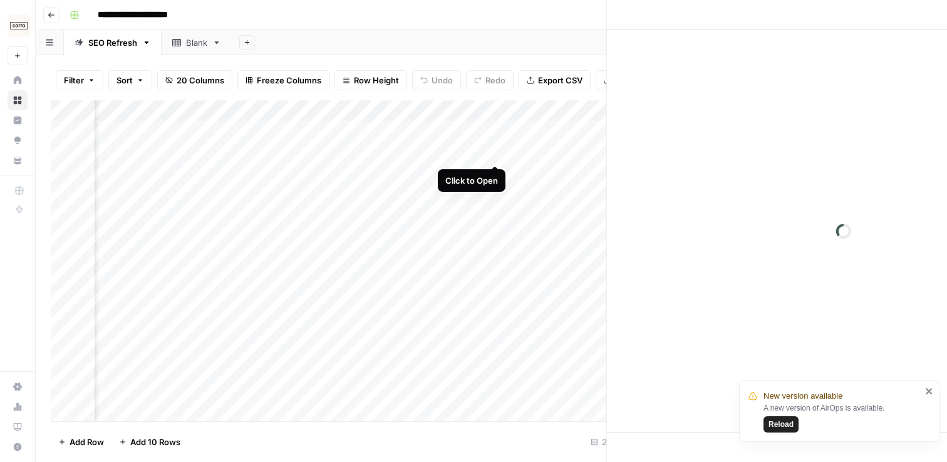
scroll to position [0, 1334]
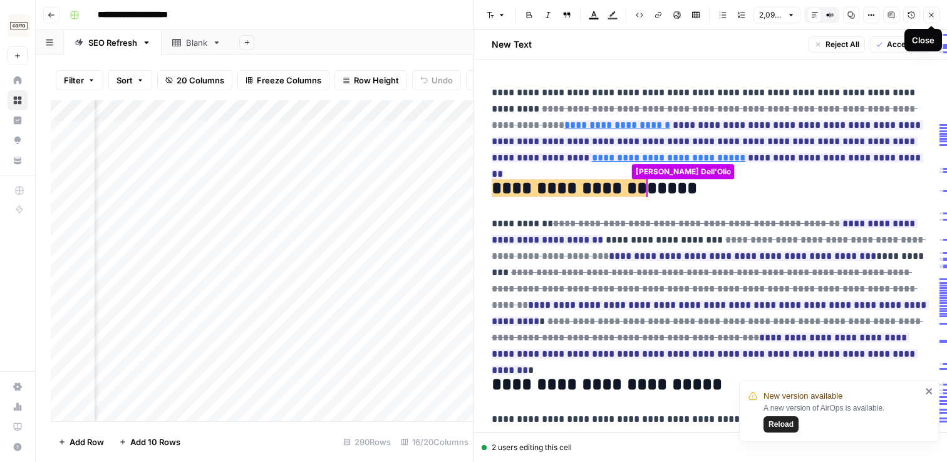
click at [933, 14] on icon "button" at bounding box center [932, 15] width 8 height 8
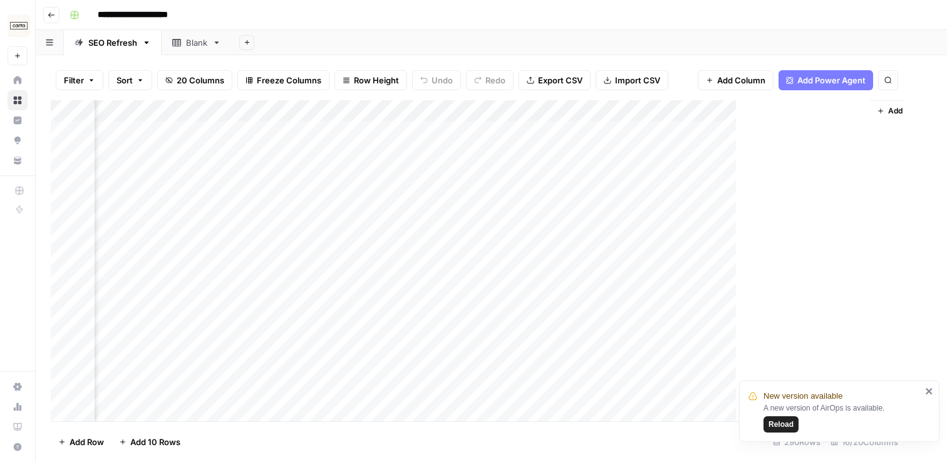
scroll to position [0, 1326]
